Goal: Entertainment & Leisure: Browse casually

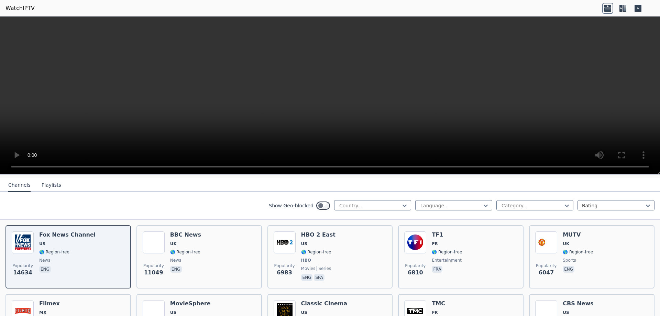
scroll to position [69, 0]
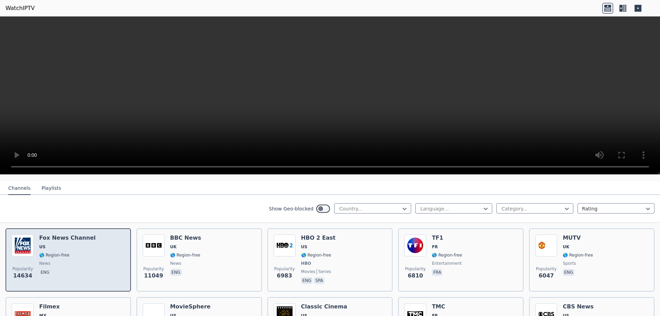
click at [83, 234] on h6 "Fox News Channel" at bounding box center [67, 237] width 56 height 7
click at [81, 235] on h6 "Fox News Channel" at bounding box center [67, 237] width 56 height 7
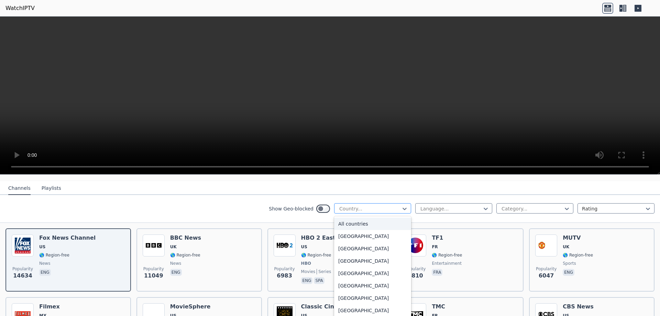
click at [371, 205] on div at bounding box center [369, 208] width 63 height 7
type input "***"
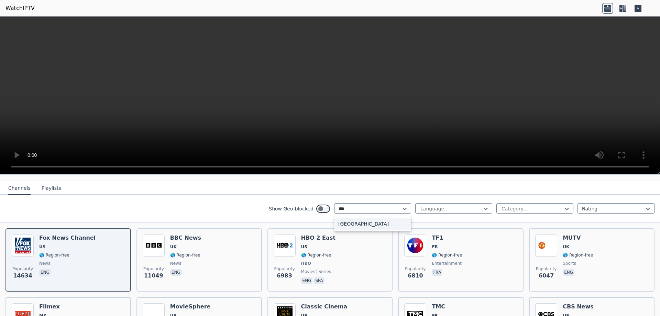
click at [363, 217] on div "[GEOGRAPHIC_DATA]" at bounding box center [372, 223] width 77 height 12
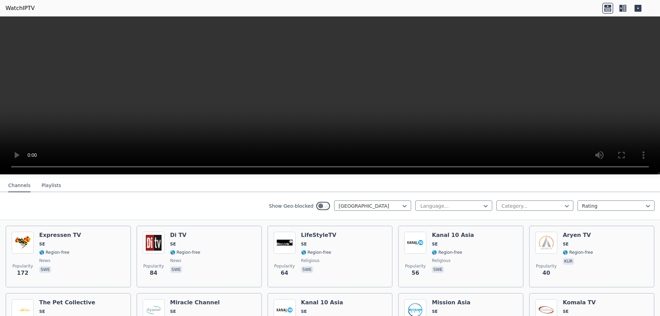
scroll to position [69, 0]
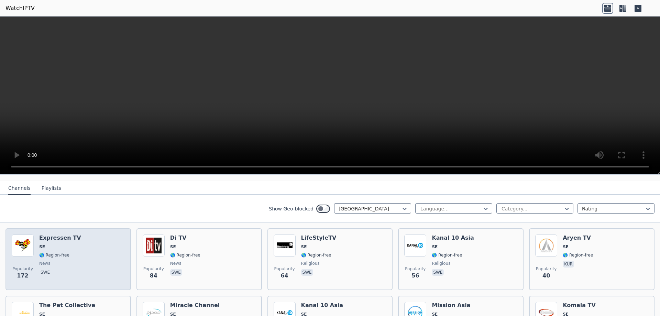
click at [96, 234] on div "Popularity 172 Expressen TV SE 🌎 Region-free news swe" at bounding box center [68, 258] width 113 height 49
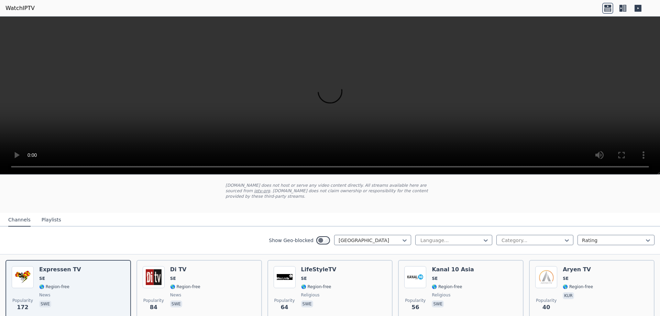
scroll to position [34, 0]
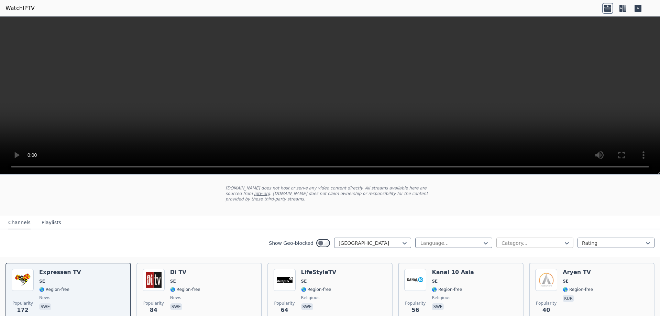
click at [536, 239] on div at bounding box center [532, 242] width 63 height 7
type input "**"
click at [519, 255] on div "Sports" at bounding box center [534, 258] width 77 height 12
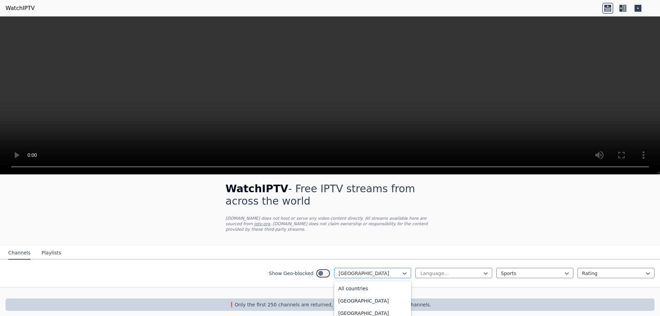
click at [370, 270] on div at bounding box center [369, 273] width 63 height 7
type input "***"
click at [359, 271] on div at bounding box center [369, 273] width 63 height 7
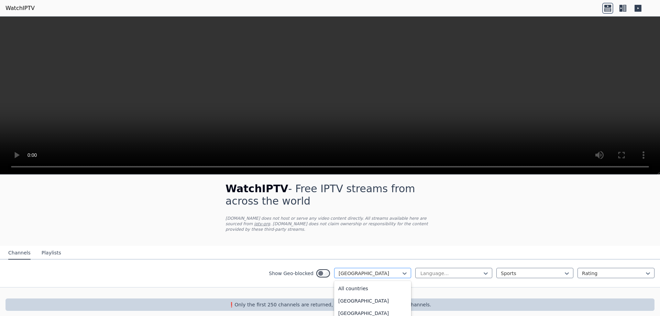
scroll to position [2135, 0]
